Goal: Task Accomplishment & Management: Manage account settings

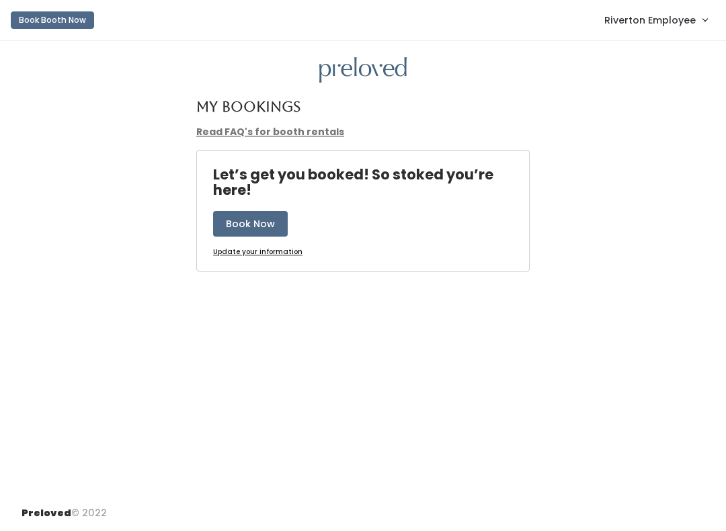
click at [651, 31] on link "Riverton Employee" at bounding box center [656, 19] width 130 height 29
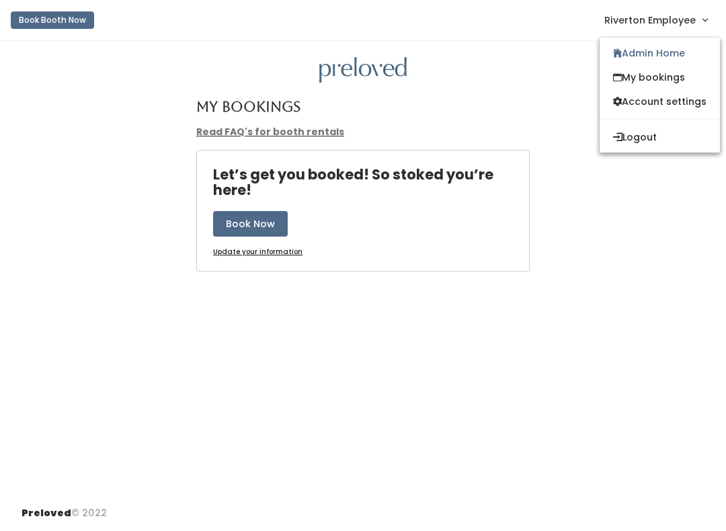
click at [670, 77] on link "My bookings" at bounding box center [660, 77] width 120 height 24
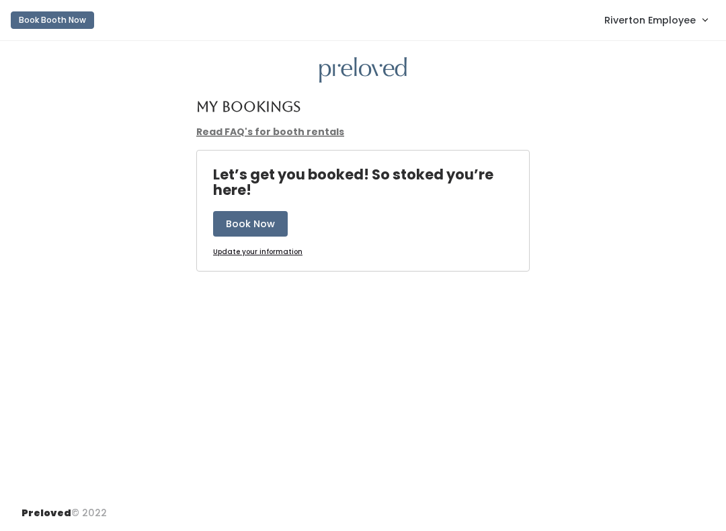
click at [671, 30] on link "Riverton Employee" at bounding box center [656, 19] width 130 height 29
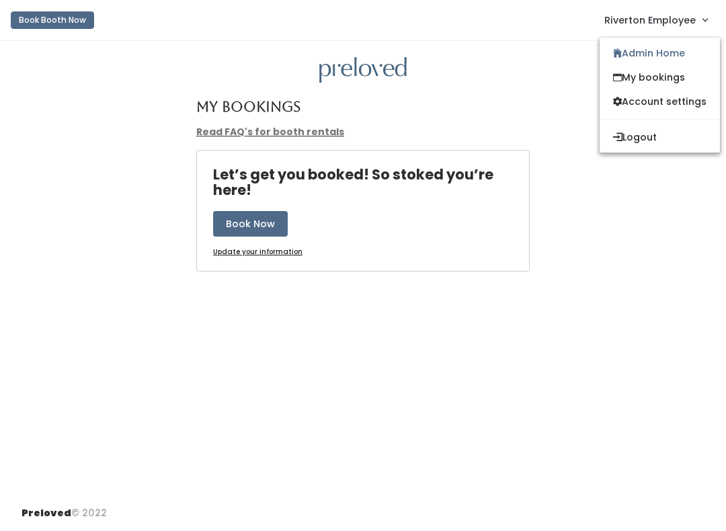
click at [667, 52] on link "Admin Home" at bounding box center [660, 53] width 120 height 24
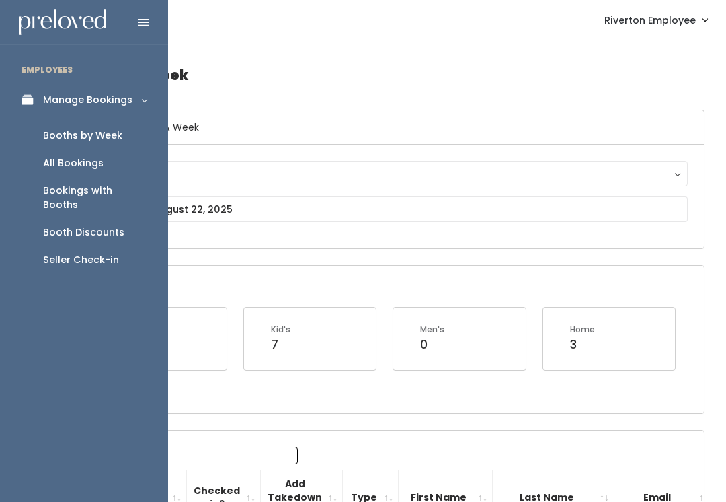
click at [106, 130] on div "Booths by Week" at bounding box center [82, 135] width 79 height 14
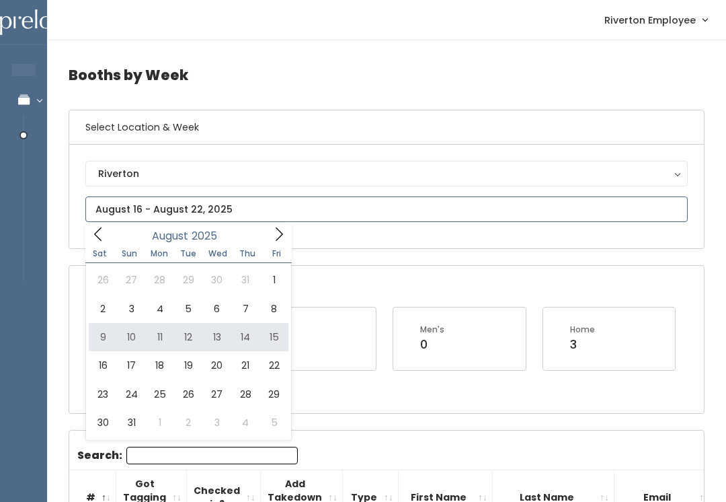
type input "[DATE] to [DATE]"
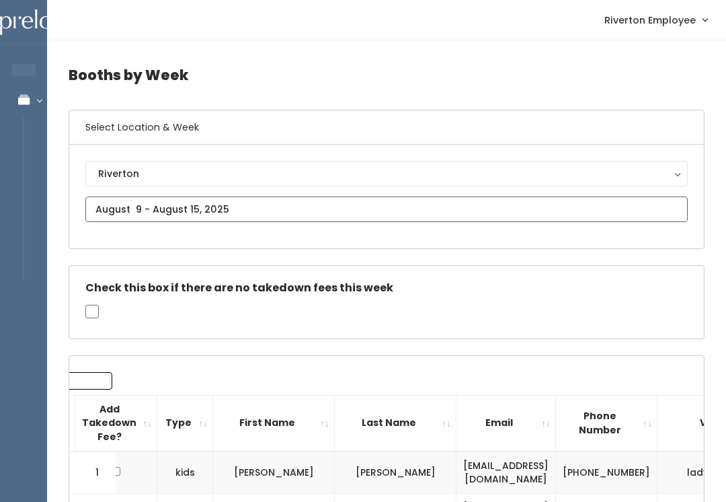
click at [304, 197] on input "text" at bounding box center [386, 209] width 603 height 26
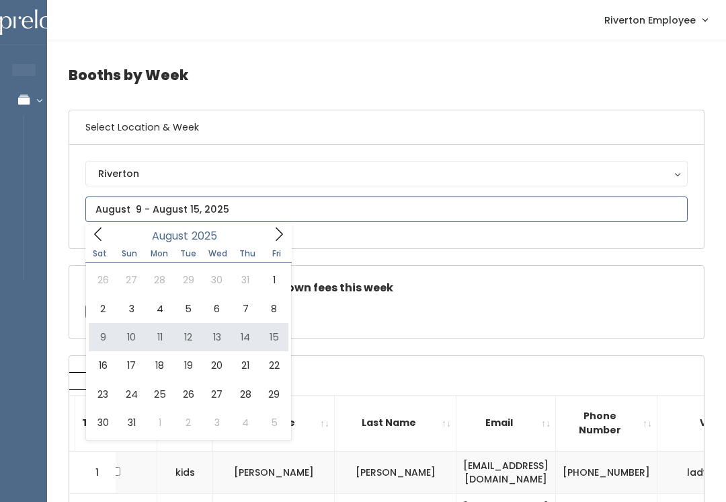
type input "[DATE] to [DATE]"
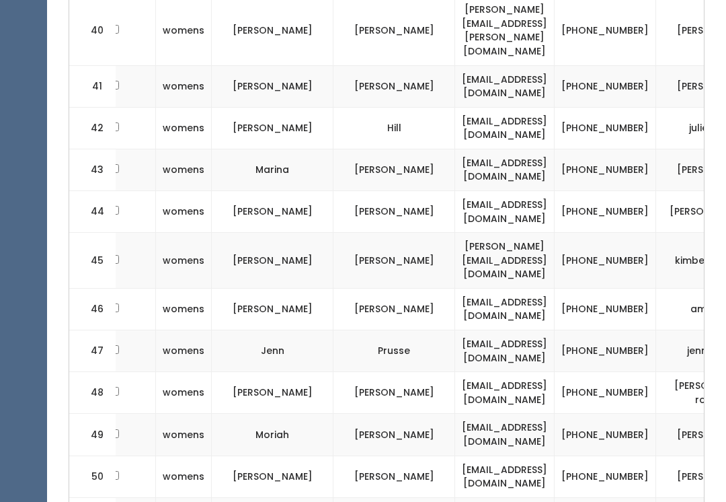
scroll to position [0, 186]
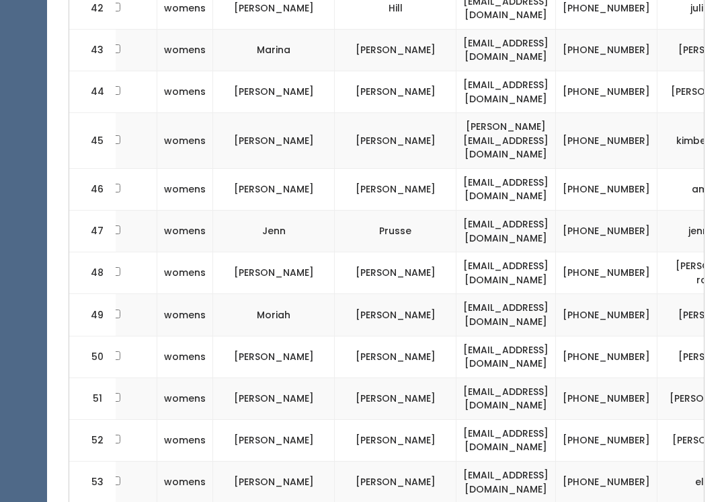
scroll to position [2384, 0]
